Goal: Communication & Community: Participate in discussion

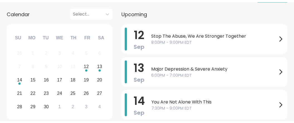
scroll to position [99, 0]
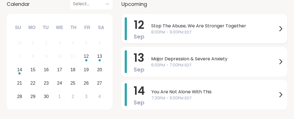
click at [224, 29] on span "Stop The Abuse, We Are Stronger Together" at bounding box center [214, 26] width 126 height 7
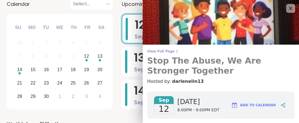
click at [167, 53] on span "View Full Page" at bounding box center [220, 51] width 147 height 4
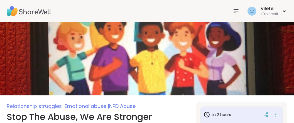
click at [234, 9] on icon at bounding box center [236, 10] width 4 height 3
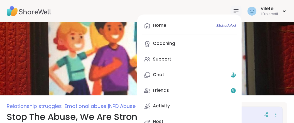
click at [202, 4] on div "Home 3 Scheduled Coaching Support Chat 58 Friends 8 Activity Host Vilete 1 Pro …" at bounding box center [147, 11] width 294 height 22
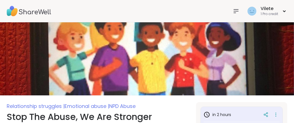
type textarea "*"
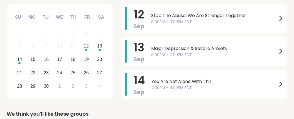
scroll to position [111, 0]
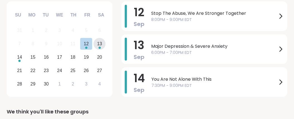
click at [102, 47] on div "13" at bounding box center [99, 44] width 5 height 8
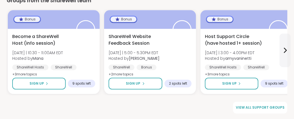
scroll to position [904, 0]
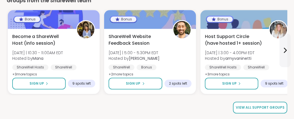
click at [253, 108] on span "View all support groups" at bounding box center [260, 107] width 49 height 5
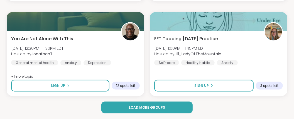
scroll to position [1709, 0]
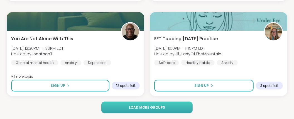
click at [148, 107] on span "Load more groups" at bounding box center [147, 107] width 36 height 5
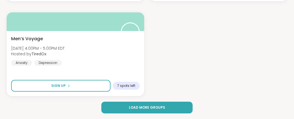
scroll to position [3464, 0]
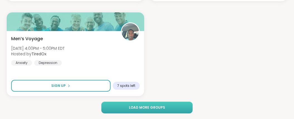
click at [132, 106] on span "Load more groups" at bounding box center [147, 107] width 36 height 5
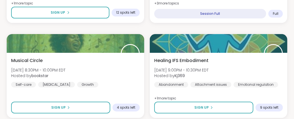
scroll to position [0, 0]
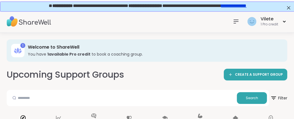
click at [246, 5] on link "**********" at bounding box center [233, 5] width 25 height 4
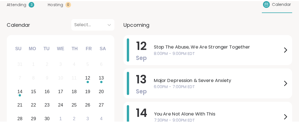
scroll to position [84, 0]
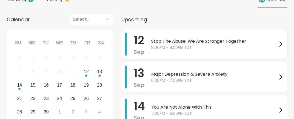
click at [238, 45] on span "Stop The Abuse, We Are Stronger Together" at bounding box center [214, 41] width 126 height 7
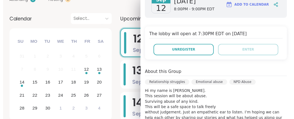
scroll to position [105, 0]
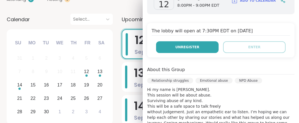
click at [184, 50] on span "Unregister" at bounding box center [187, 47] width 24 height 5
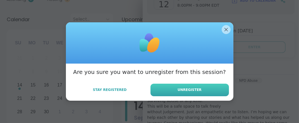
click at [185, 92] on span "Unregister" at bounding box center [189, 89] width 24 height 5
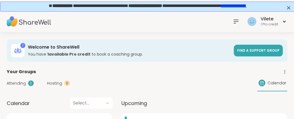
click at [233, 20] on icon at bounding box center [236, 21] width 7 height 7
click at [186, 17] on div "Vilete 1 Pro credit" at bounding box center [147, 21] width 294 height 22
click at [243, 53] on span "Find a support group" at bounding box center [258, 50] width 42 height 5
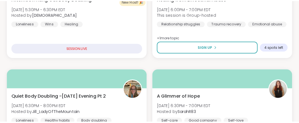
scroll to position [270, 0]
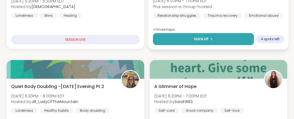
click at [198, 42] on span "Sign Up" at bounding box center [201, 39] width 15 height 5
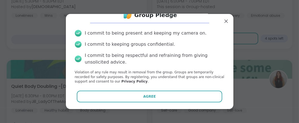
scroll to position [40, 0]
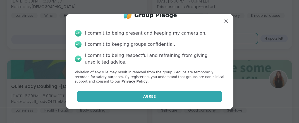
click at [144, 94] on span "Agree" at bounding box center [149, 96] width 13 height 5
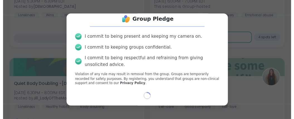
scroll to position [36, 0]
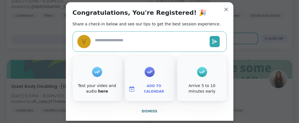
type textarea "*"
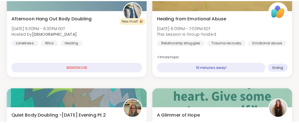
scroll to position [251, 0]
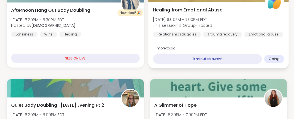
click at [223, 13] on span "Healing from Emotional Abuse" at bounding box center [188, 9] width 70 height 7
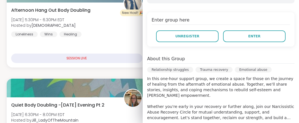
scroll to position [106, 0]
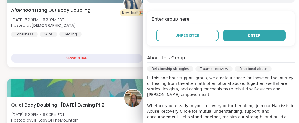
click at [248, 38] on span "Enter" at bounding box center [254, 35] width 12 height 5
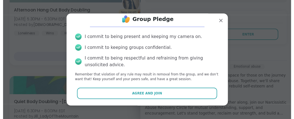
scroll to position [40, 0]
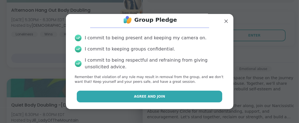
click at [176, 94] on button "Agree and Join" at bounding box center [149, 97] width 145 height 12
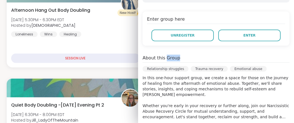
click at [176, 94] on div "[DATE] [DATE] 6:00PM - 7:00PM EDT Add to Calendar Enter group here Unregister E…" at bounding box center [216, 94] width 156 height 246
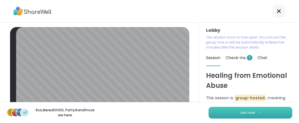
click at [228, 111] on button "Join now" at bounding box center [250, 113] width 84 height 12
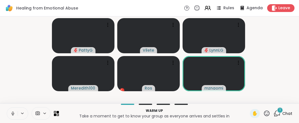
click at [56, 103] on div "Warm up Take a moment to get to know your group as everyone arrives and settles…" at bounding box center [149, 113] width 299 height 20
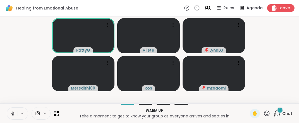
click at [15, 111] on icon at bounding box center [12, 113] width 5 height 5
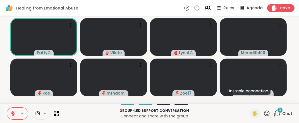
click at [15, 111] on icon at bounding box center [13, 113] width 4 height 4
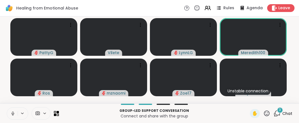
click at [15, 111] on icon at bounding box center [12, 113] width 5 height 5
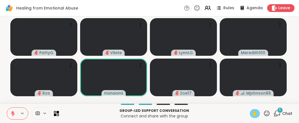
click at [252, 111] on span "✋" at bounding box center [255, 113] width 6 height 7
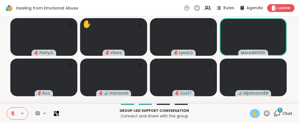
click at [252, 111] on span "✋" at bounding box center [255, 113] width 6 height 7
click at [252, 112] on span "✋" at bounding box center [255, 113] width 6 height 7
click at [14, 111] on icon at bounding box center [13, 112] width 2 height 2
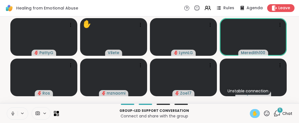
click at [252, 111] on span "✋" at bounding box center [255, 113] width 6 height 7
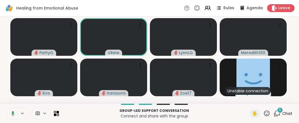
click at [14, 113] on icon at bounding box center [13, 114] width 2 height 2
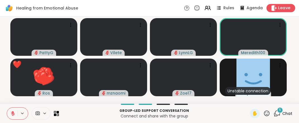
click at [281, 7] on span "Leave" at bounding box center [284, 8] width 12 height 6
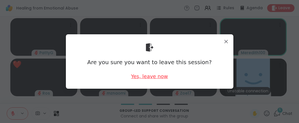
click at [143, 78] on div "Yes, leave now" at bounding box center [149, 76] width 37 height 7
